Goal: Task Accomplishment & Management: Manage account settings

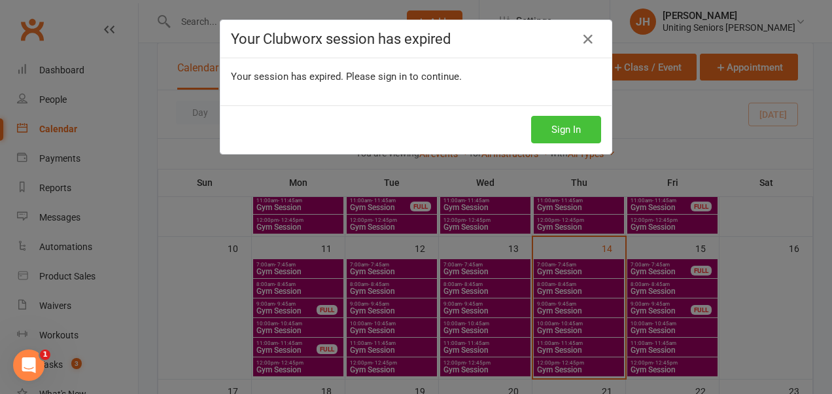
click at [569, 129] on button "Sign In" at bounding box center [566, 129] width 70 height 27
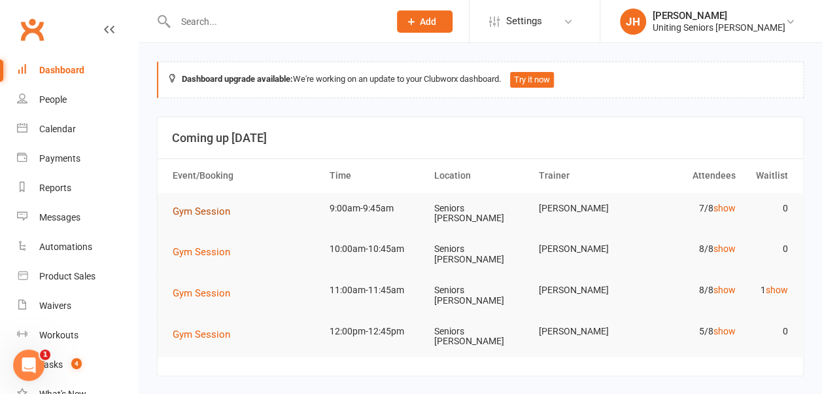
click at [214, 211] on span "Gym Session" at bounding box center [202, 211] width 58 height 12
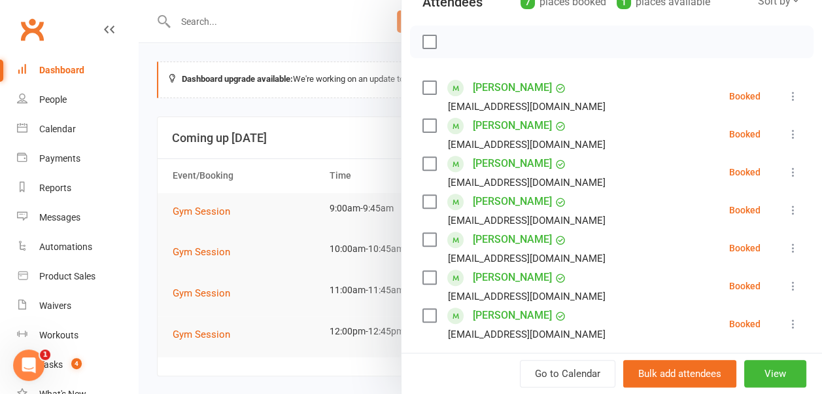
scroll to position [196, 0]
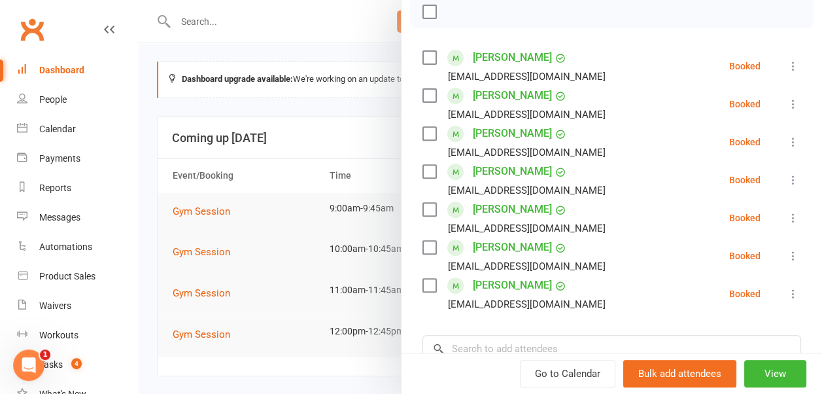
click at [787, 98] on icon at bounding box center [793, 103] width 13 height 13
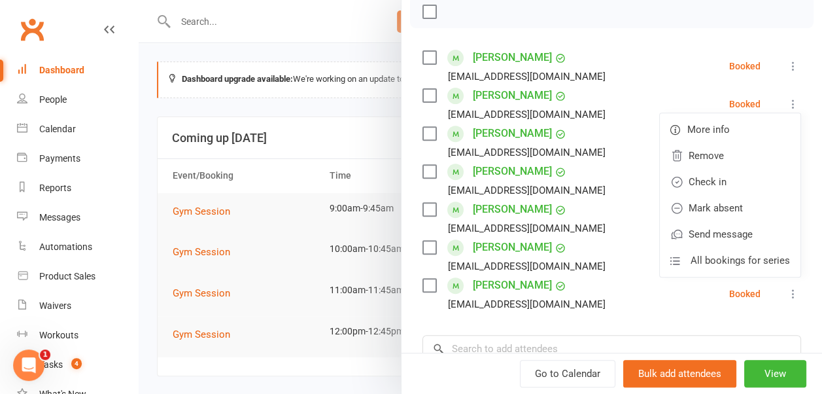
click at [299, 128] on div at bounding box center [480, 197] width 683 height 394
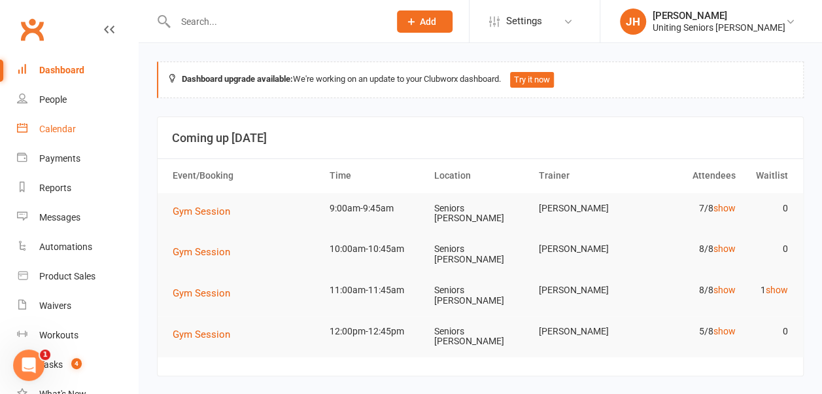
click at [93, 116] on link "Calendar" at bounding box center [77, 128] width 121 height 29
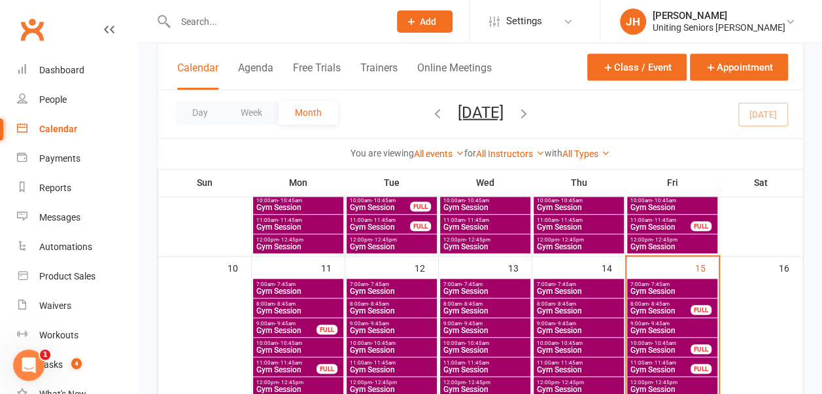
scroll to position [327, 0]
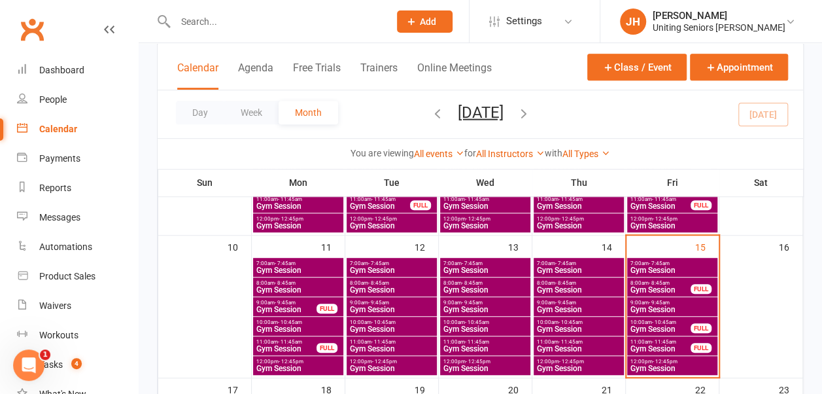
click at [663, 303] on span "- 9:45am" at bounding box center [659, 302] width 21 height 6
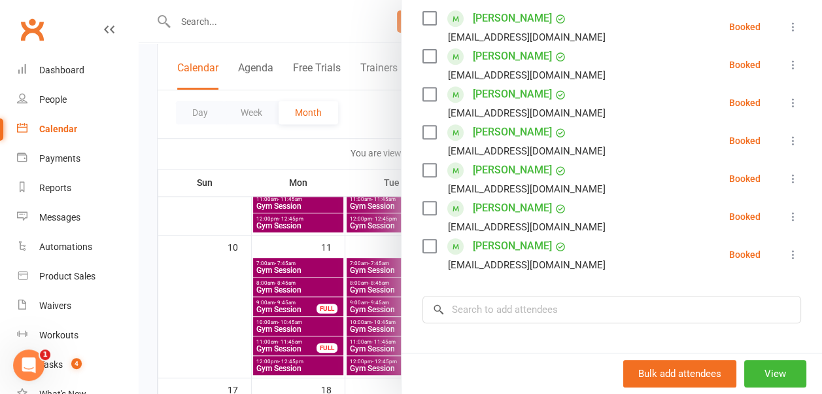
scroll to position [262, 0]
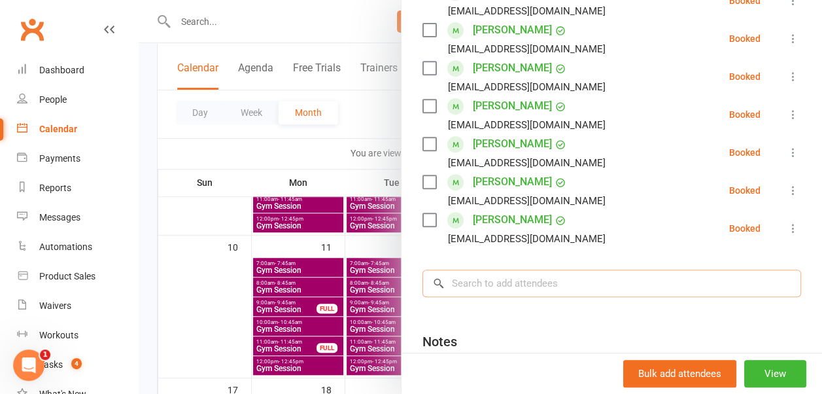
click at [538, 289] on input "search" at bounding box center [611, 282] width 379 height 27
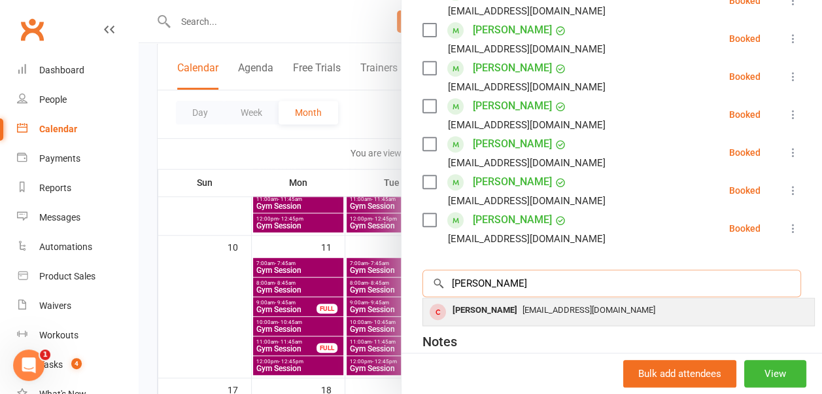
type input "[PERSON_NAME]"
click at [556, 307] on span "[EMAIL_ADDRESS][DOMAIN_NAME]" at bounding box center [588, 310] width 133 height 10
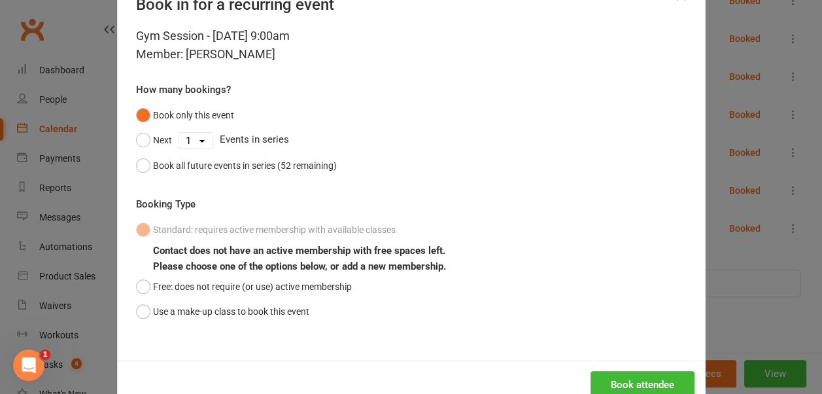
scroll to position [77, 0]
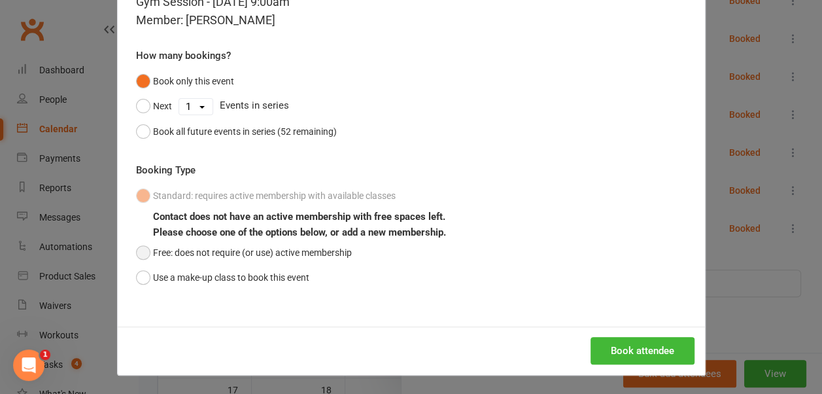
click at [169, 250] on button "Free: does not require (or use) active membership" at bounding box center [244, 252] width 216 height 25
click at [607, 348] on button "Book attendee" at bounding box center [642, 350] width 104 height 27
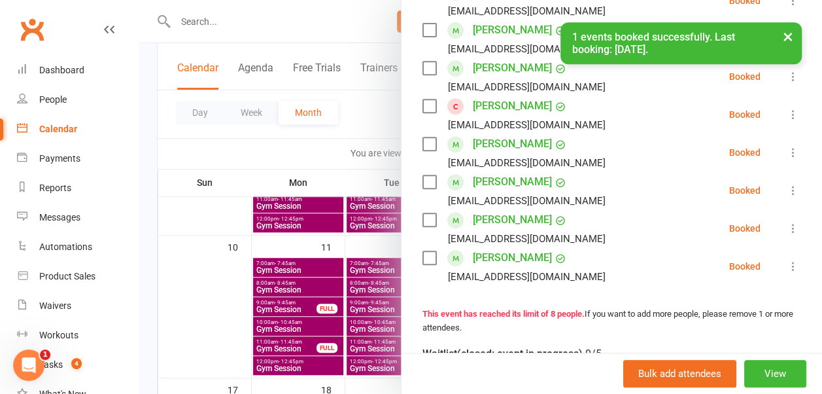
click at [787, 109] on icon at bounding box center [793, 114] width 13 height 13
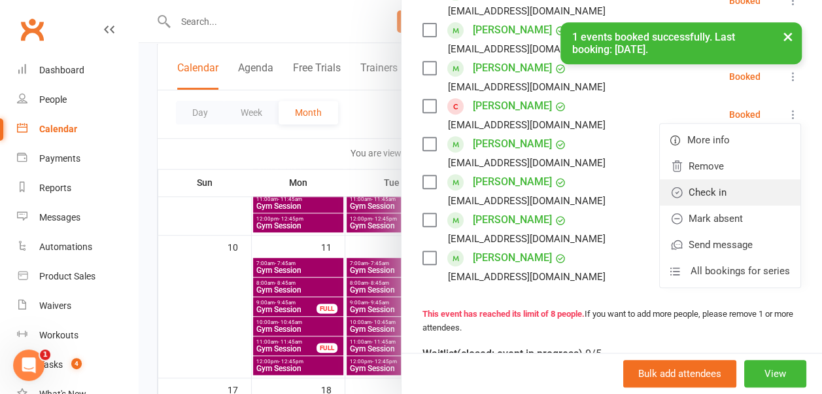
click at [756, 185] on link "Check in" at bounding box center [730, 192] width 141 height 26
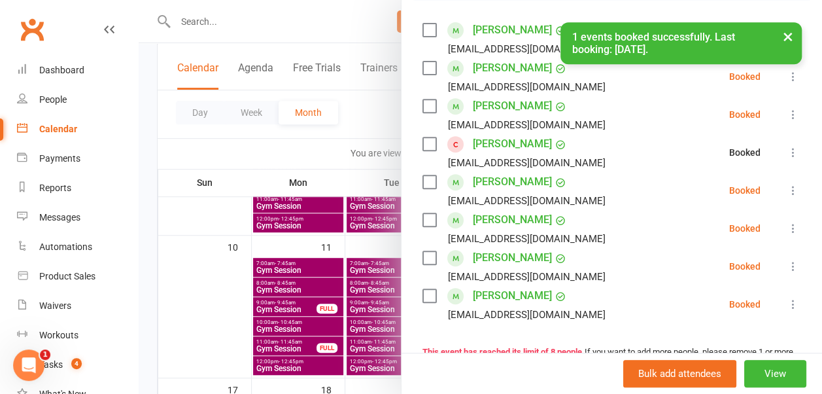
scroll to position [196, 0]
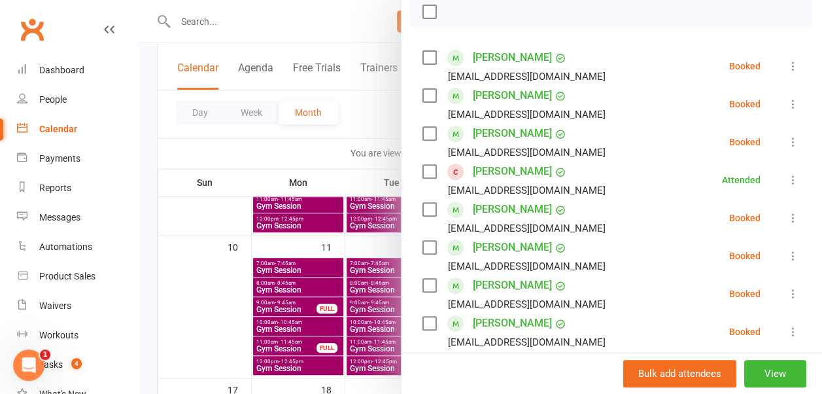
click at [209, 18] on div at bounding box center [480, 197] width 683 height 394
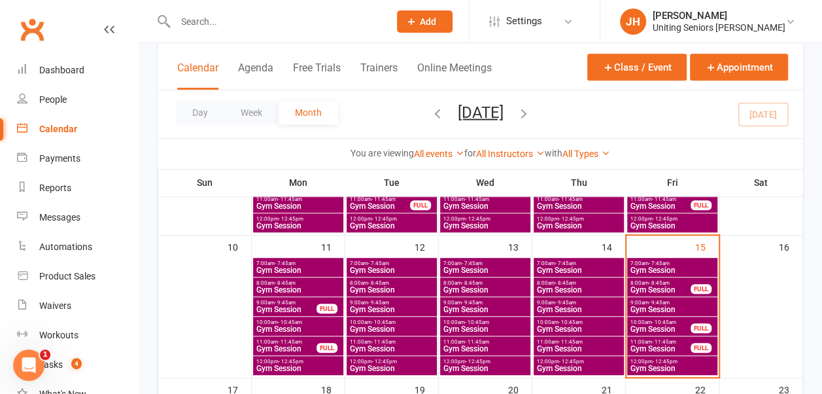
click at [213, 23] on input "text" at bounding box center [275, 21] width 209 height 18
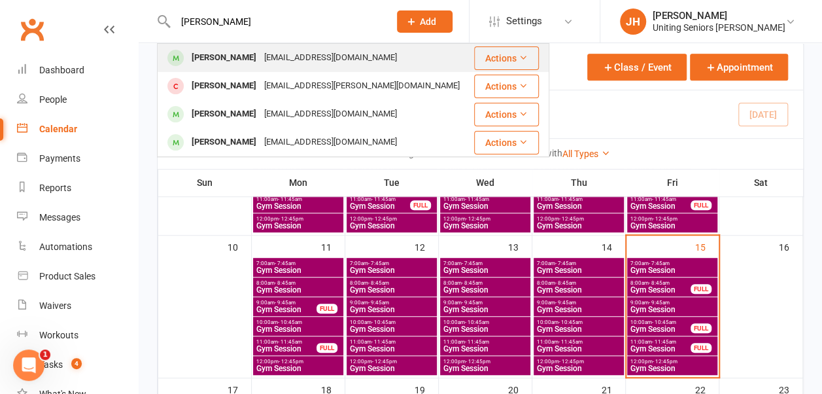
type input "helen harrison"
click at [223, 52] on div "[PERSON_NAME]" at bounding box center [224, 57] width 73 height 19
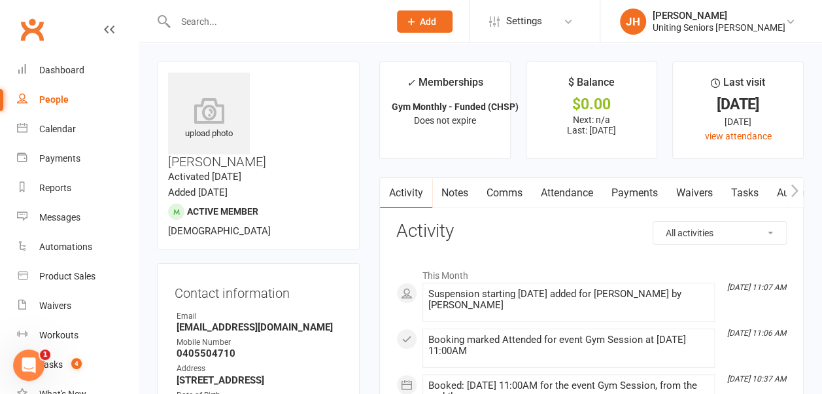
click at [199, 27] on input "text" at bounding box center [275, 21] width 209 height 18
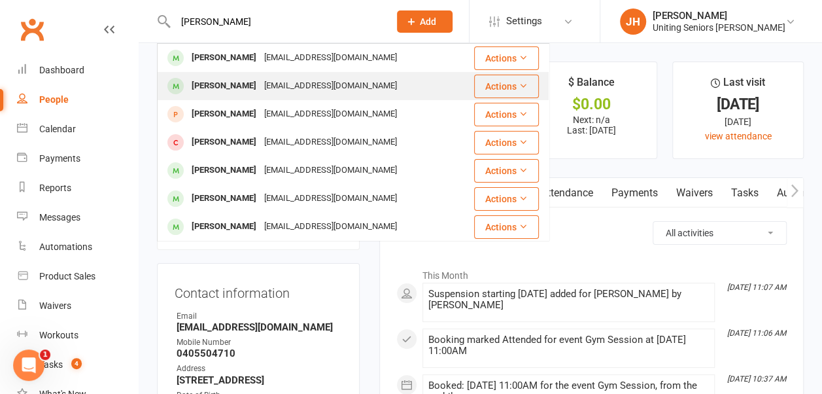
type input "robyn"
click at [222, 84] on div "Robyn Jeffrey" at bounding box center [224, 85] width 73 height 19
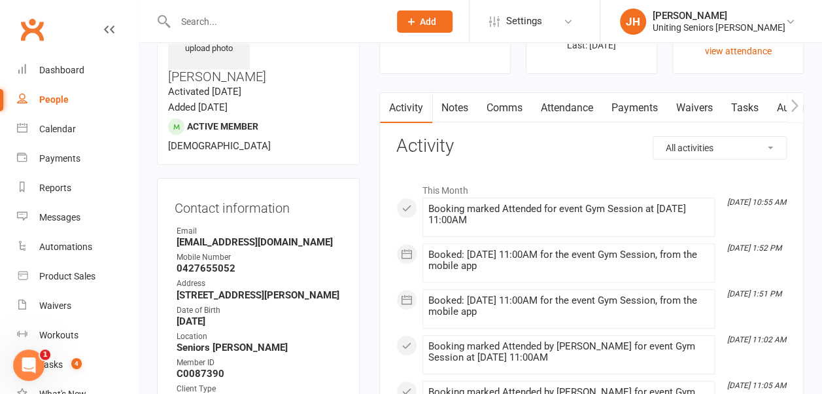
scroll to position [92, 0]
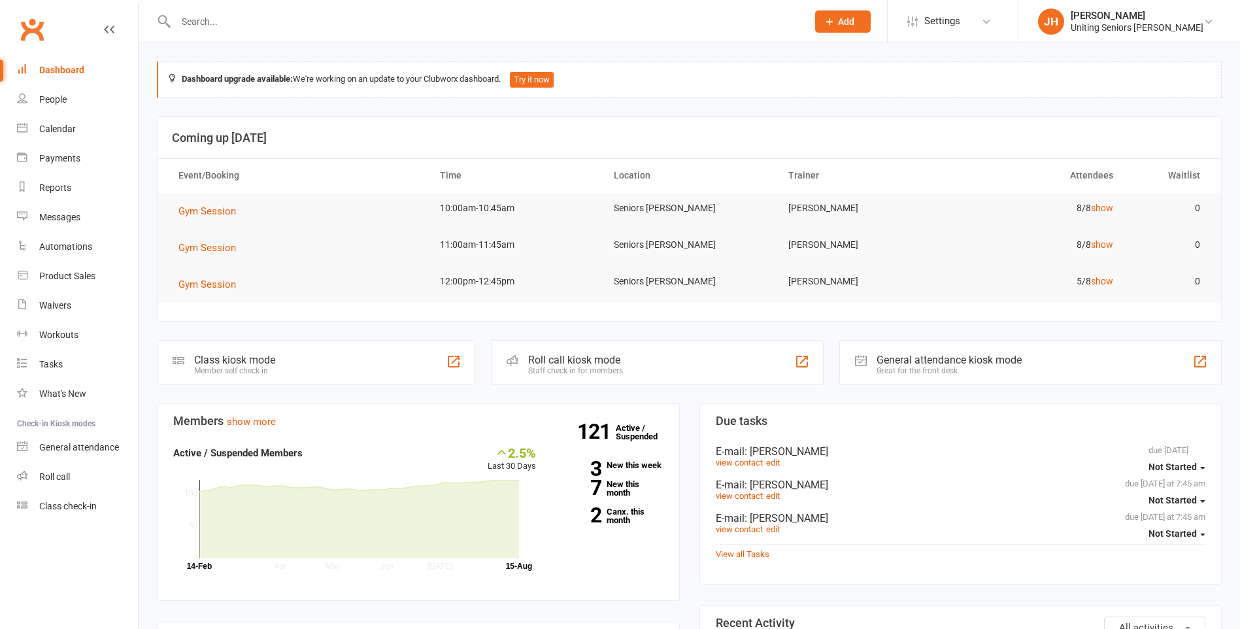
click at [236, 24] on input "text" at bounding box center [485, 21] width 626 height 18
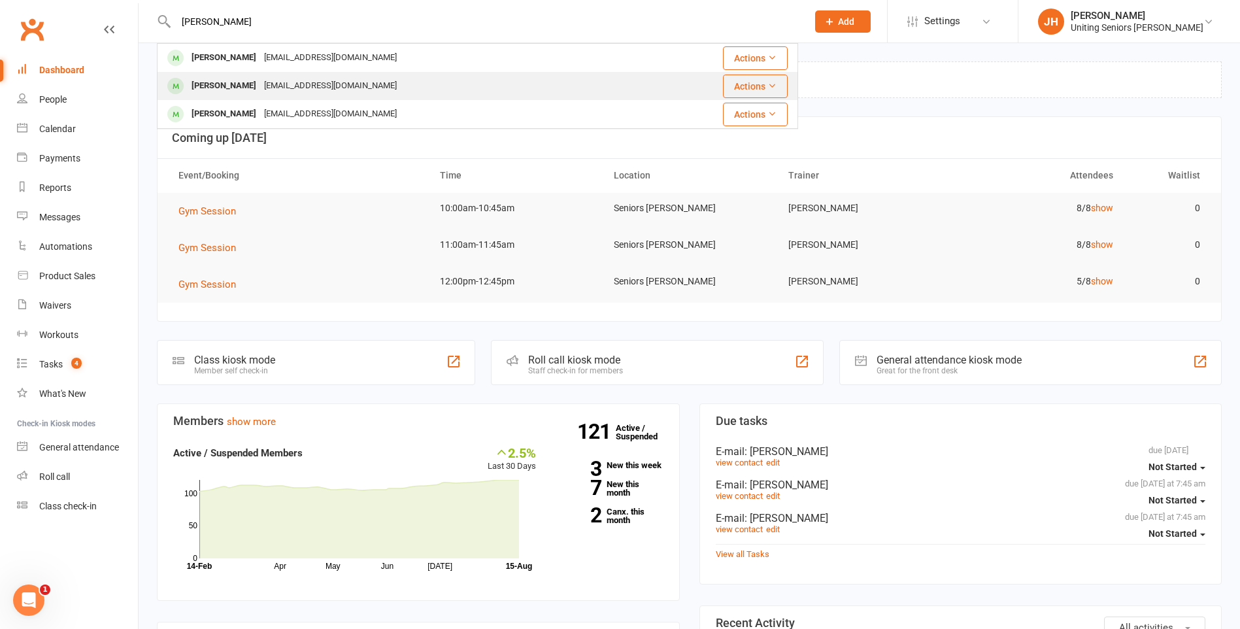
type input "[PERSON_NAME]"
click at [269, 92] on div "[EMAIL_ADDRESS][DOMAIN_NAME]" at bounding box center [330, 85] width 141 height 19
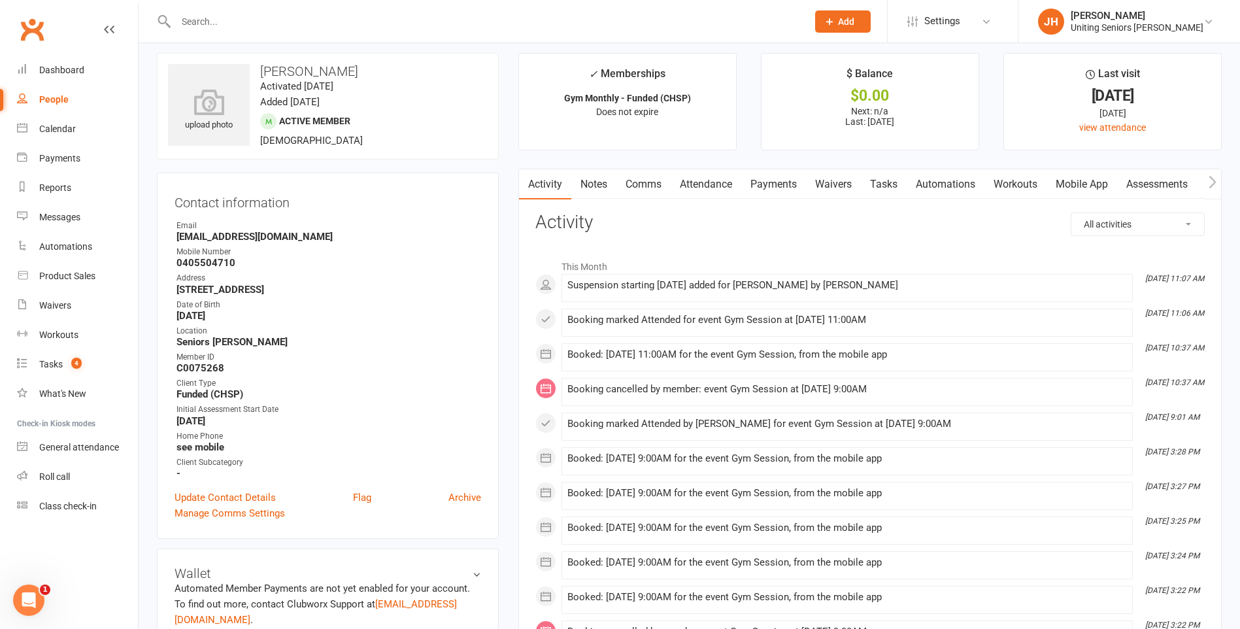
scroll to position [65, 0]
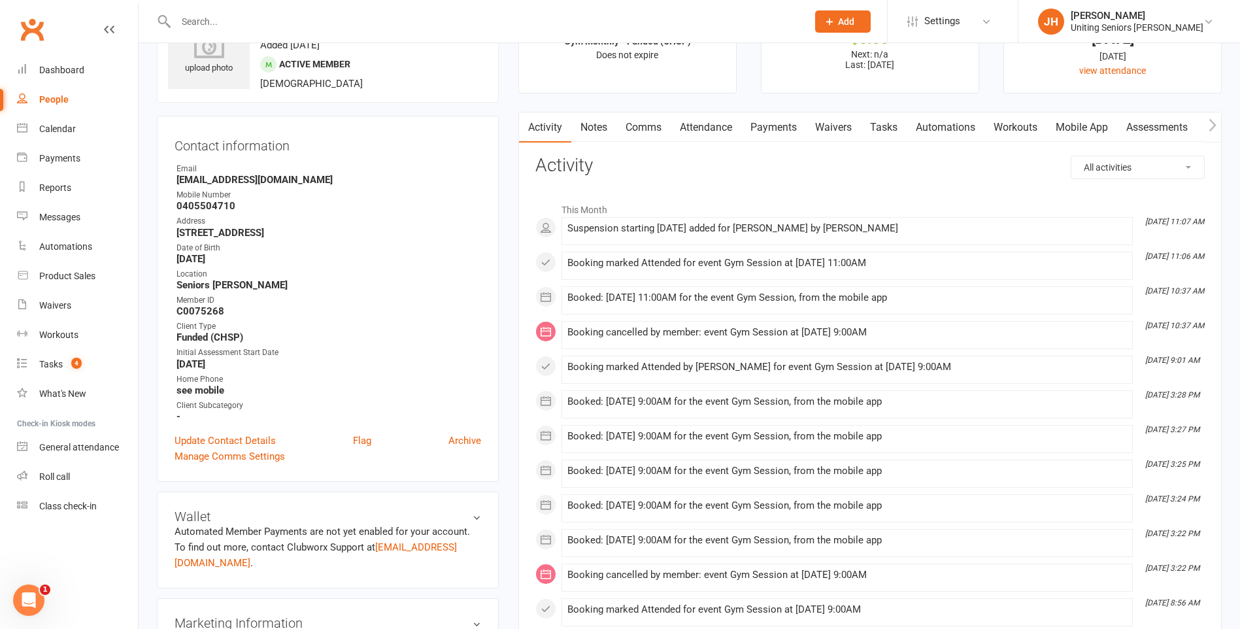
click at [610, 503] on div "Booked: [DATE] 9:00AM for the event Gym Session, from the mobile app" at bounding box center [848, 505] width 560 height 11
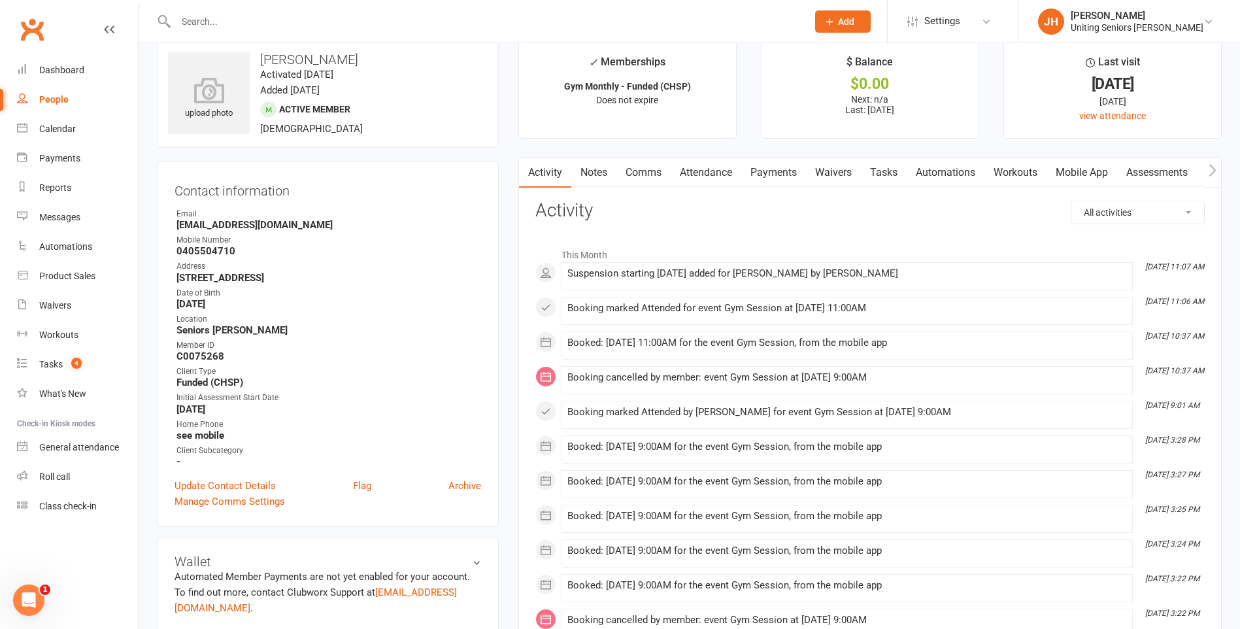
scroll to position [0, 0]
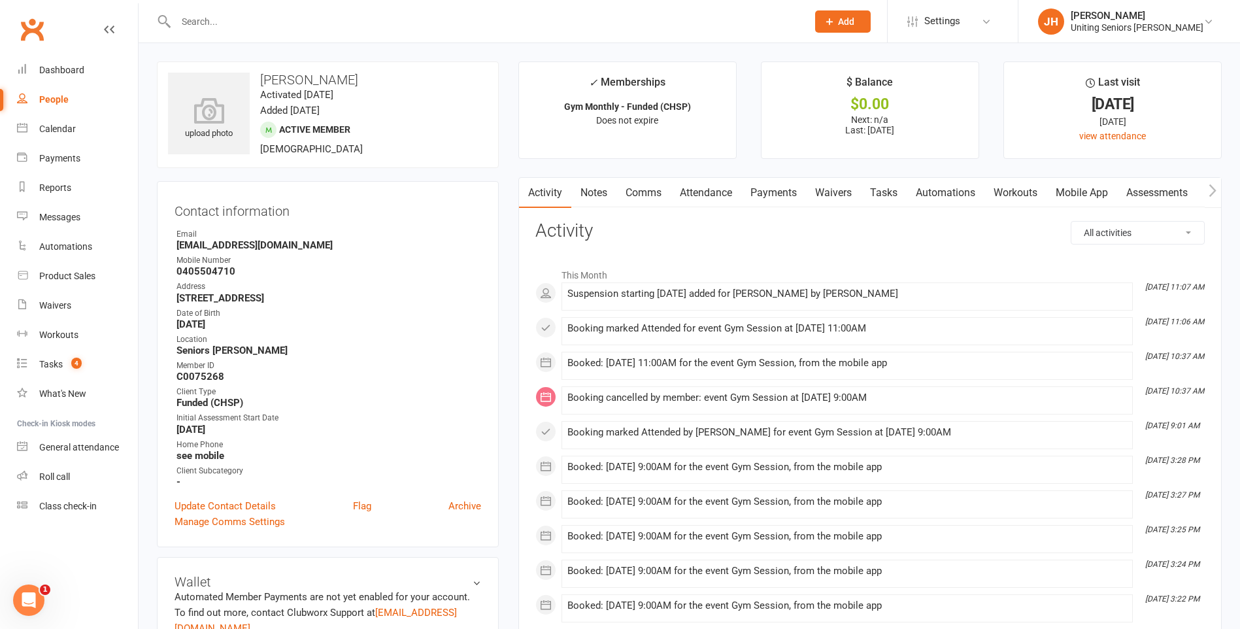
click at [323, 23] on input "text" at bounding box center [485, 21] width 626 height 18
click at [299, 19] on input "text" at bounding box center [485, 21] width 626 height 18
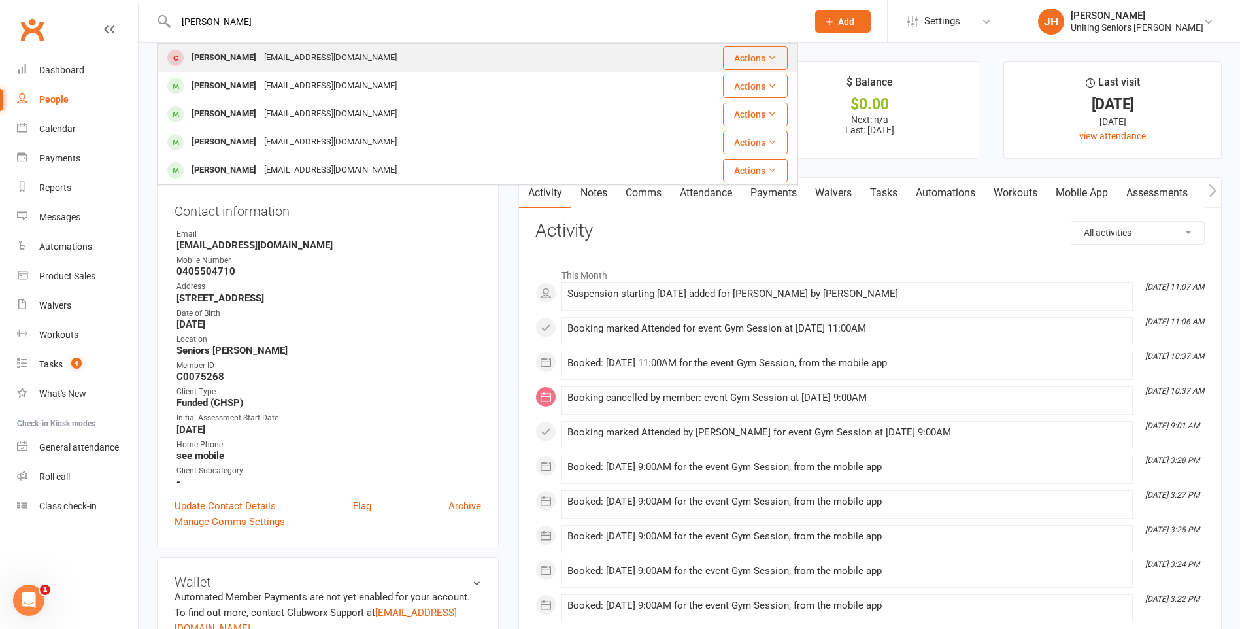
type input "[PERSON_NAME]"
click at [346, 60] on div "[PERSON_NAME] [EMAIL_ADDRESS][DOMAIN_NAME]" at bounding box center [403, 57] width 490 height 27
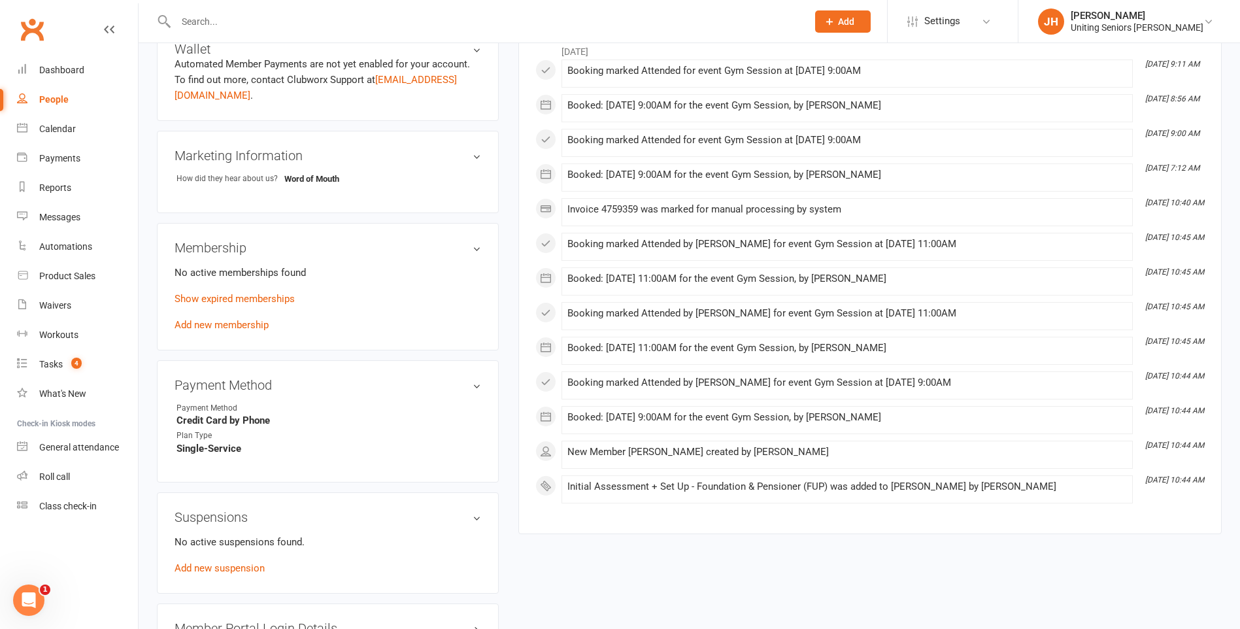
scroll to position [588, 0]
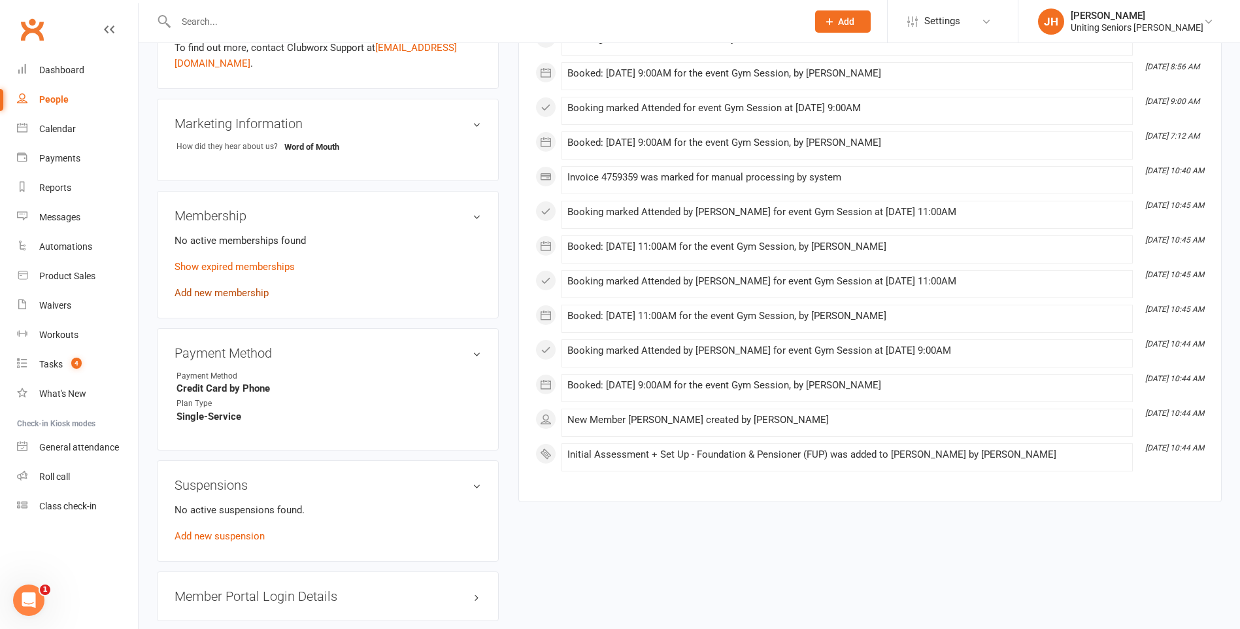
click at [212, 294] on link "Add new membership" at bounding box center [222, 293] width 94 height 12
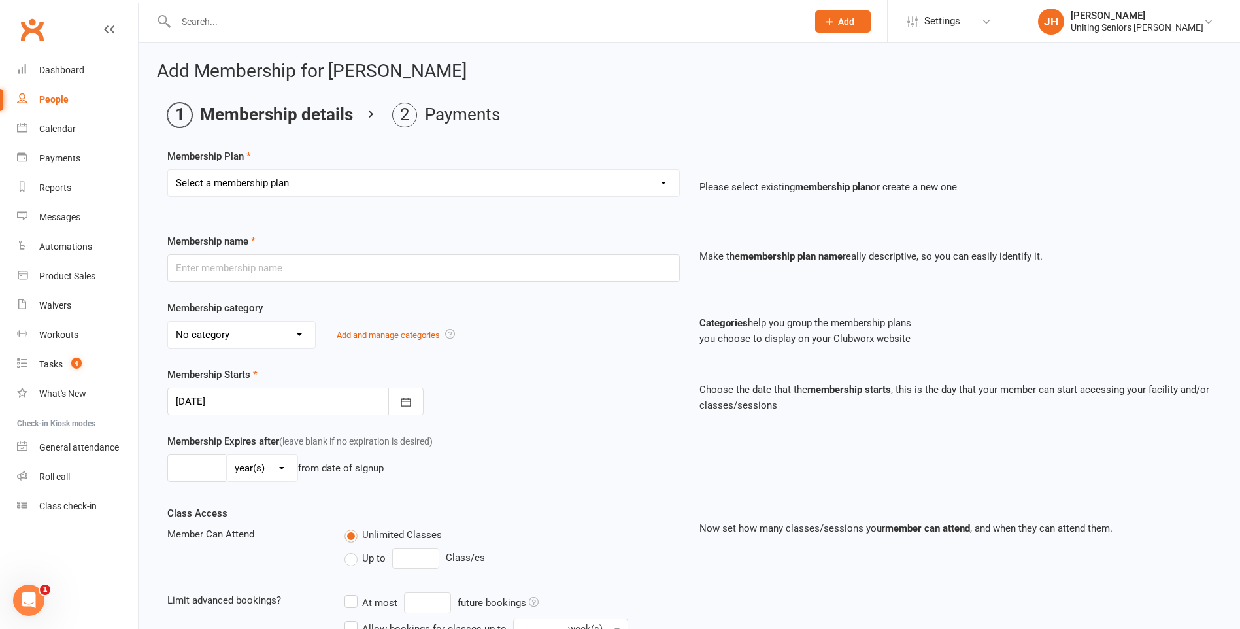
click at [382, 205] on div "Select a membership plan Create new Membership Plan Initial Assessment + Set Up…" at bounding box center [424, 192] width 532 height 46
click at [380, 193] on select "Select a membership plan Create new Membership Plan Initial Assessment + Set Up…" at bounding box center [423, 183] width 511 height 26
select select "7"
click at [168, 170] on select "Select a membership plan Create new Membership Plan Initial Assessment + Set Up…" at bounding box center [423, 183] width 511 height 26
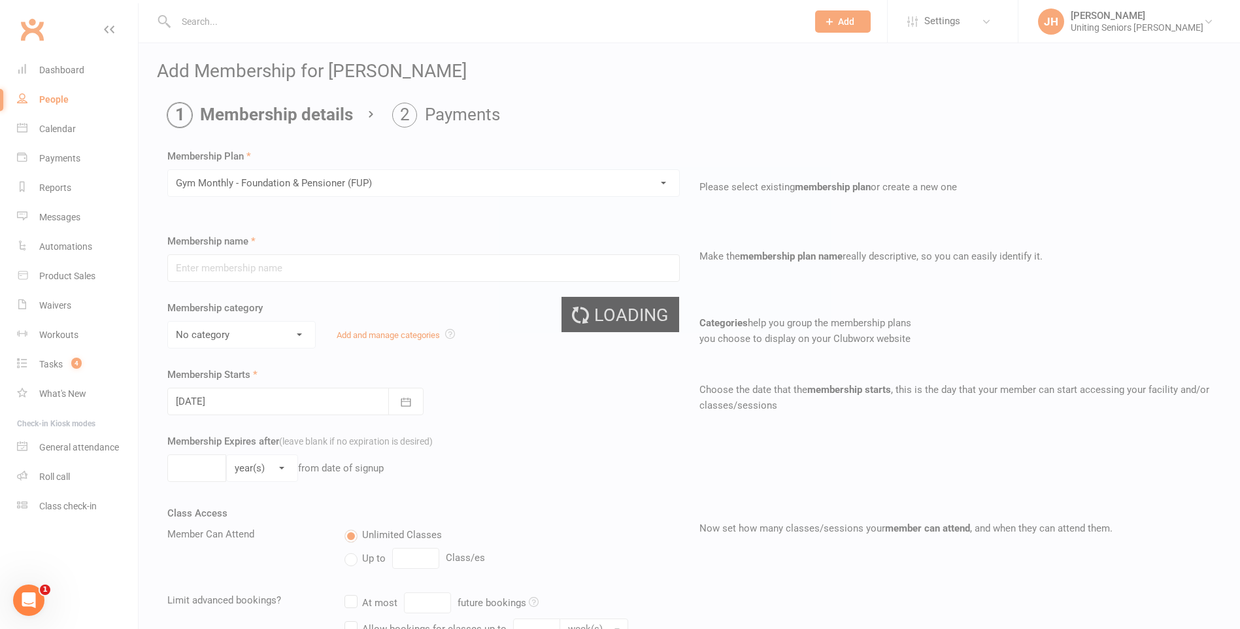
type input "Gym Monthly - Foundation & Pensioner (FUP)"
select select "3"
type input "0"
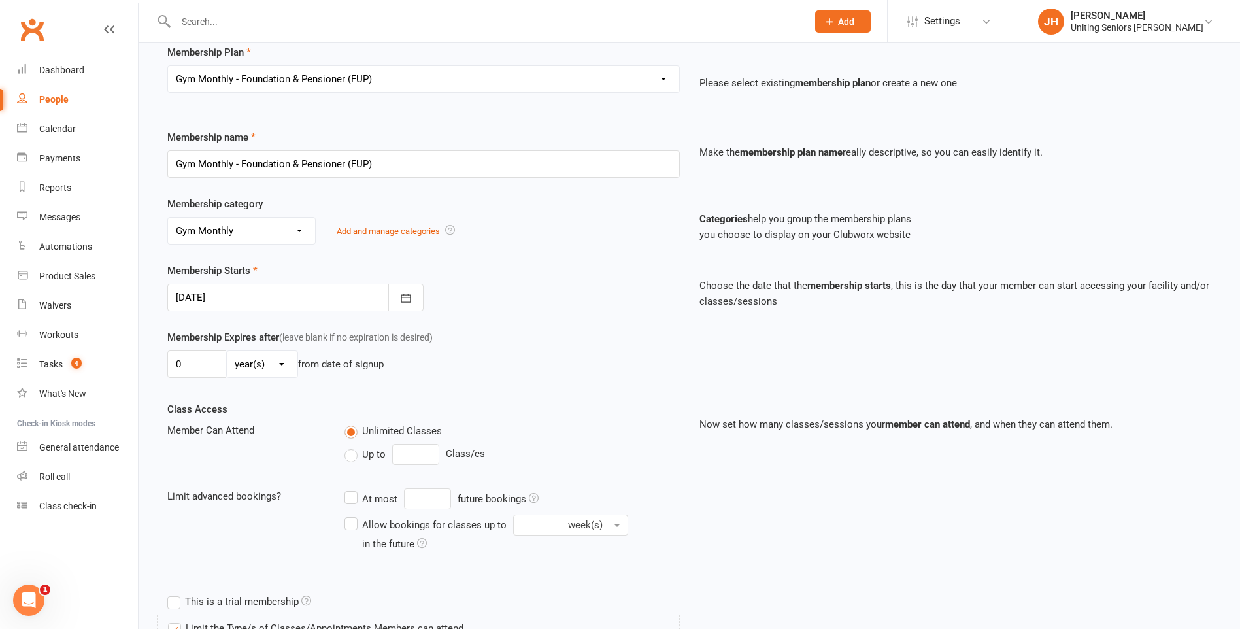
scroll to position [313, 0]
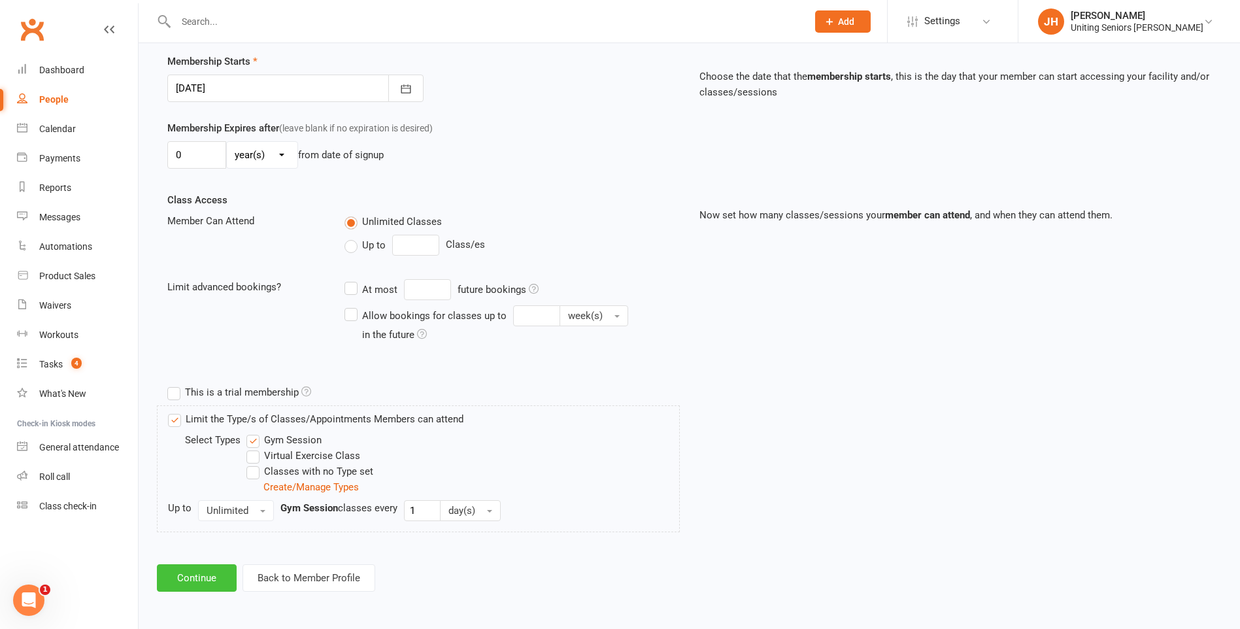
drag, startPoint x: 216, startPoint y: 585, endPoint x: 216, endPoint y: 571, distance: 13.7
click at [220, 585] on button "Continue" at bounding box center [197, 577] width 80 height 27
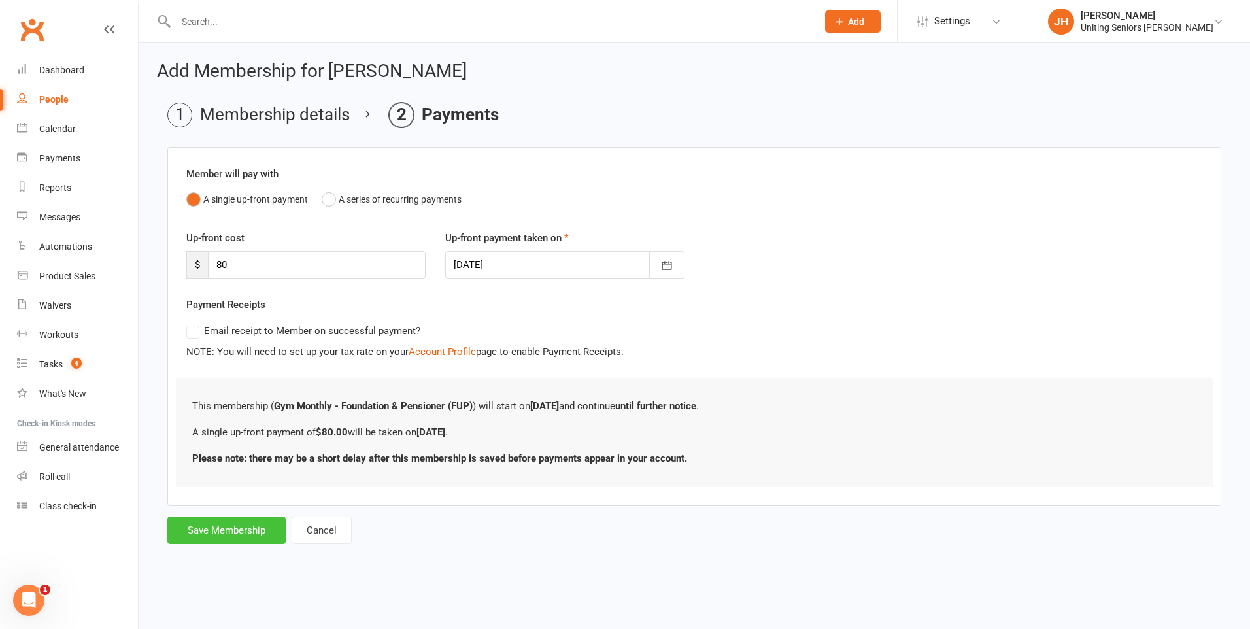
click at [216, 534] on button "Save Membership" at bounding box center [226, 530] width 118 height 27
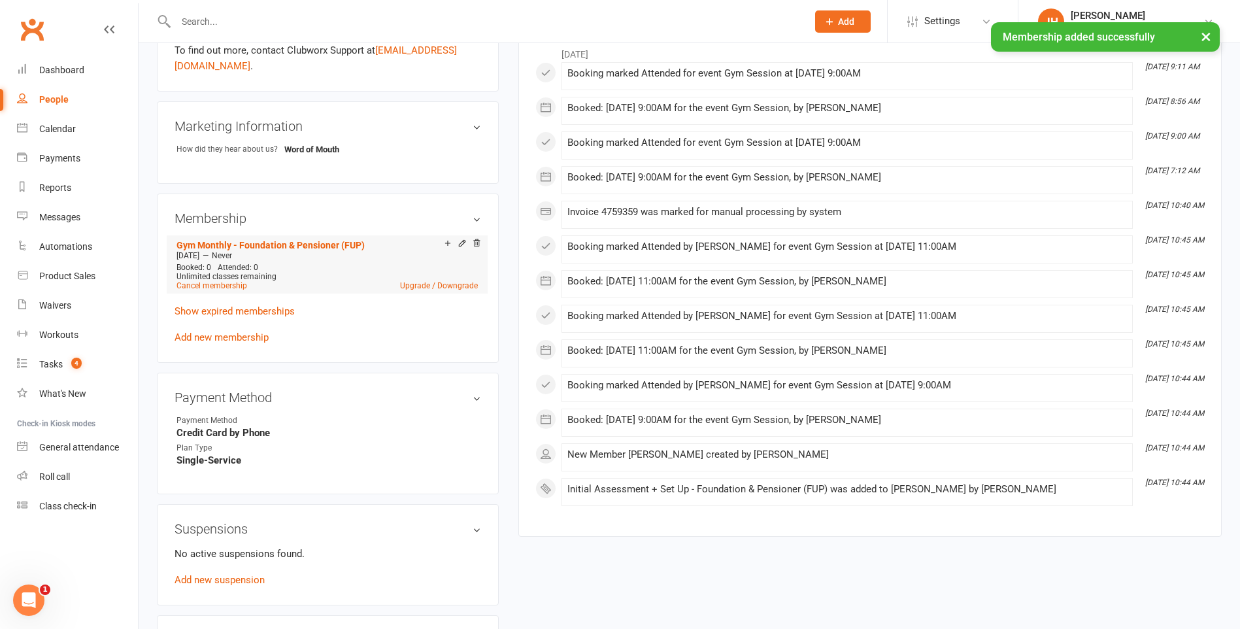
scroll to position [654, 0]
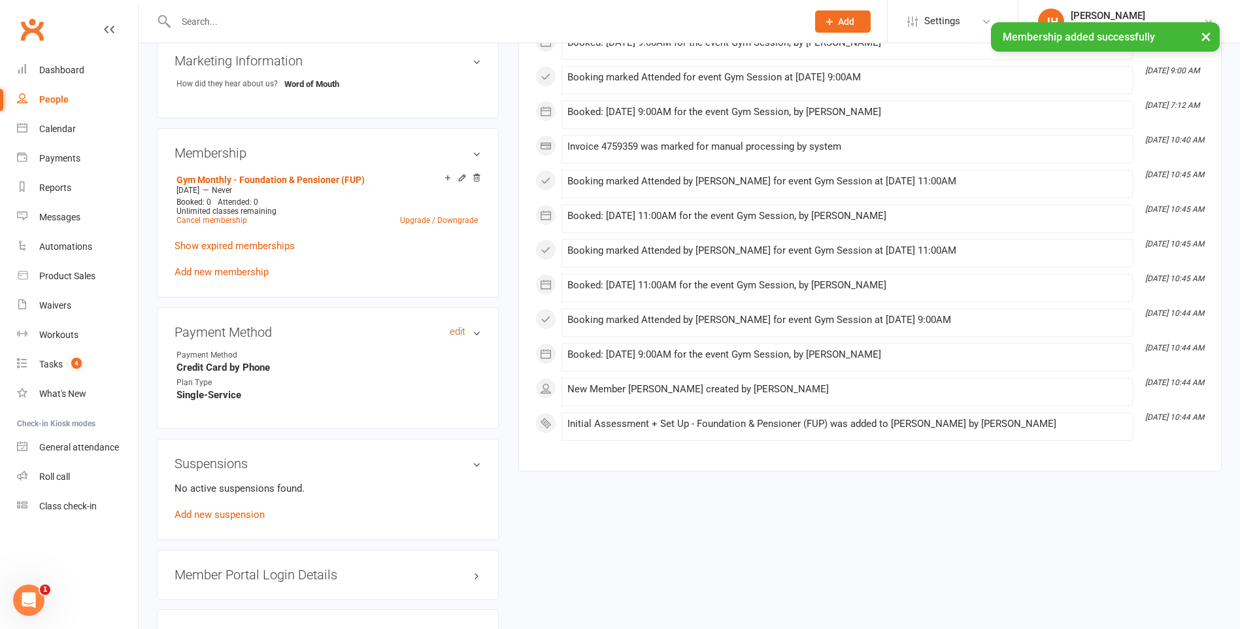
click at [453, 329] on link "edit" at bounding box center [458, 331] width 16 height 11
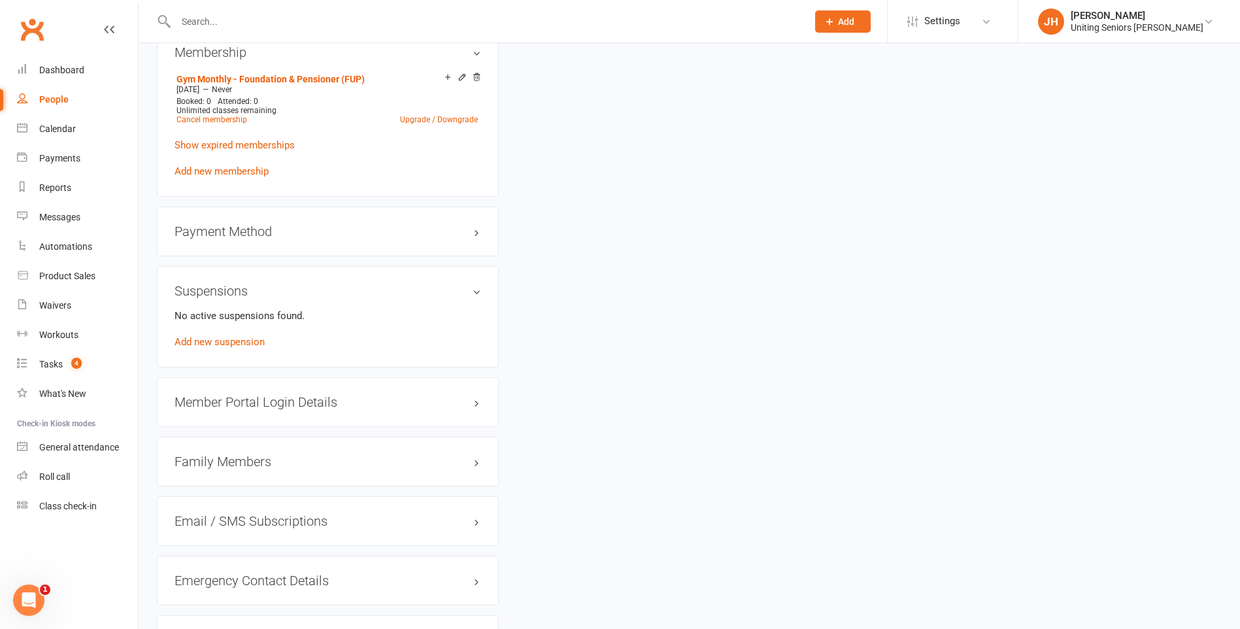
scroll to position [831, 0]
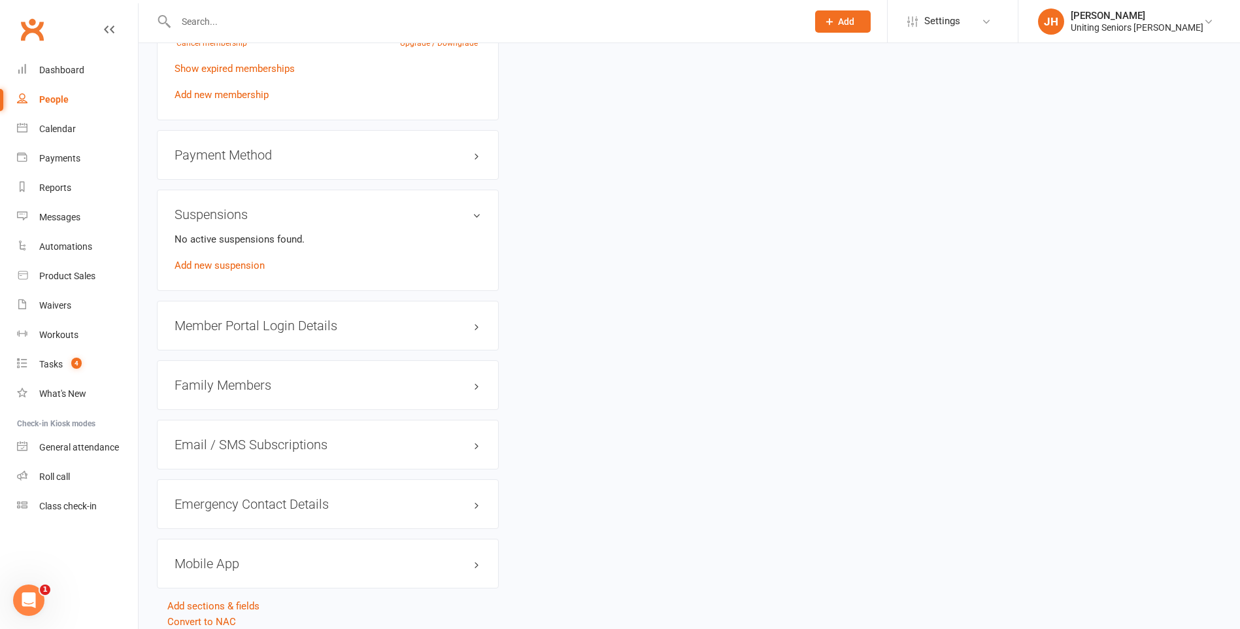
click at [293, 324] on h3 "Member Portal Login Details" at bounding box center [328, 325] width 307 height 14
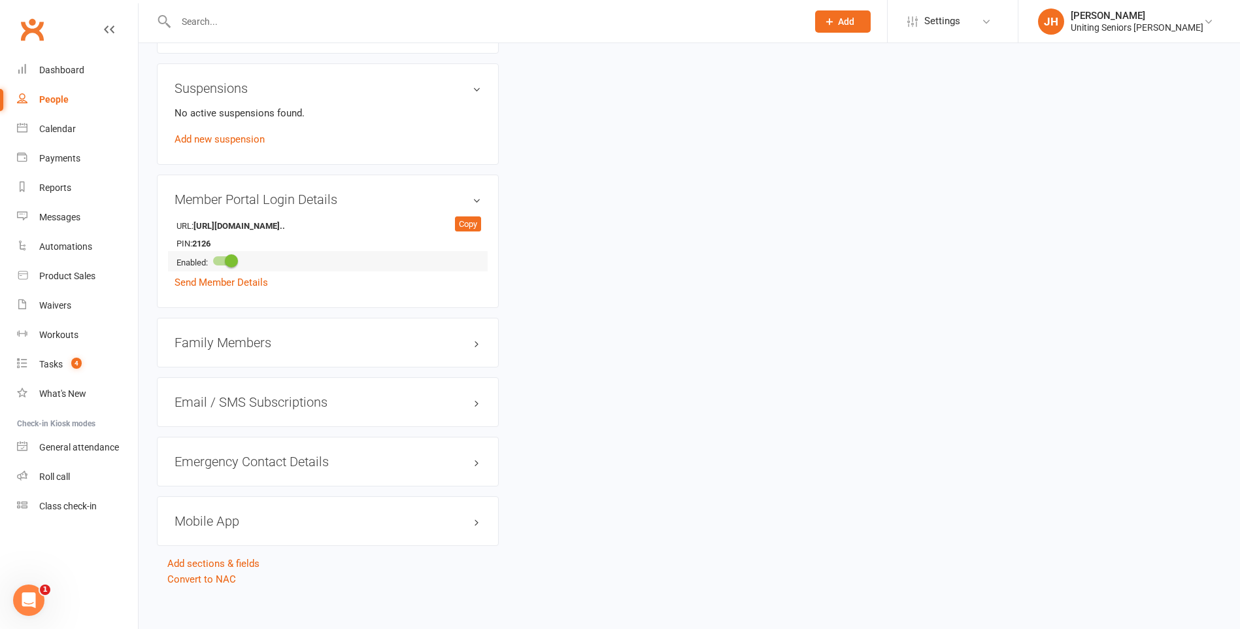
scroll to position [962, 0]
